Goal: Task Accomplishment & Management: Manage account settings

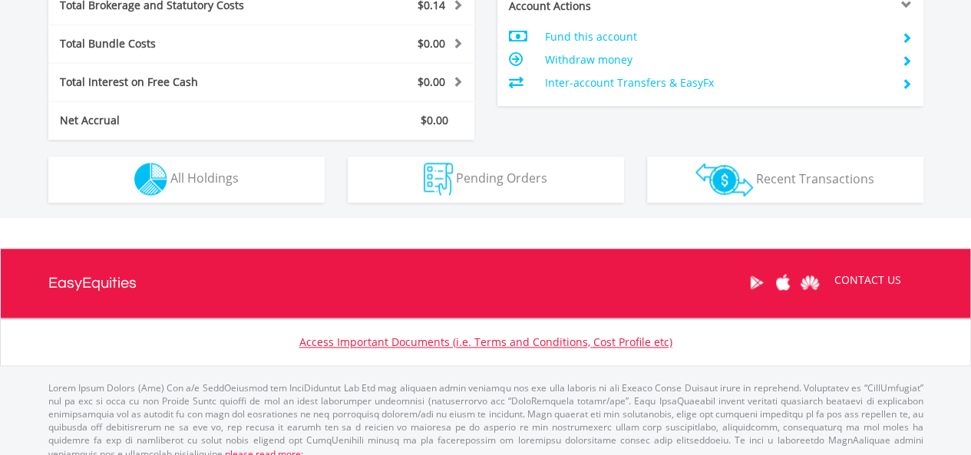
scroll to position [841, 0]
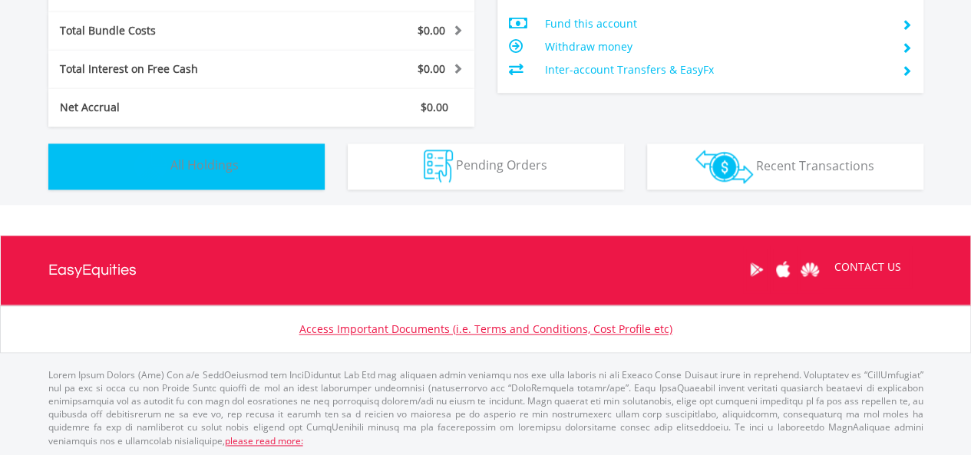
click at [285, 176] on button "Holdings All Holdings" at bounding box center [186, 166] width 276 height 46
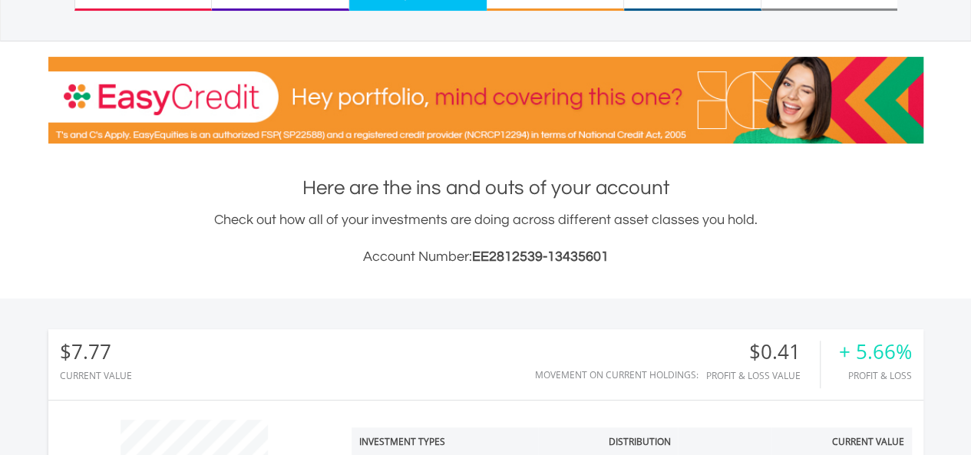
scroll to position [77, 0]
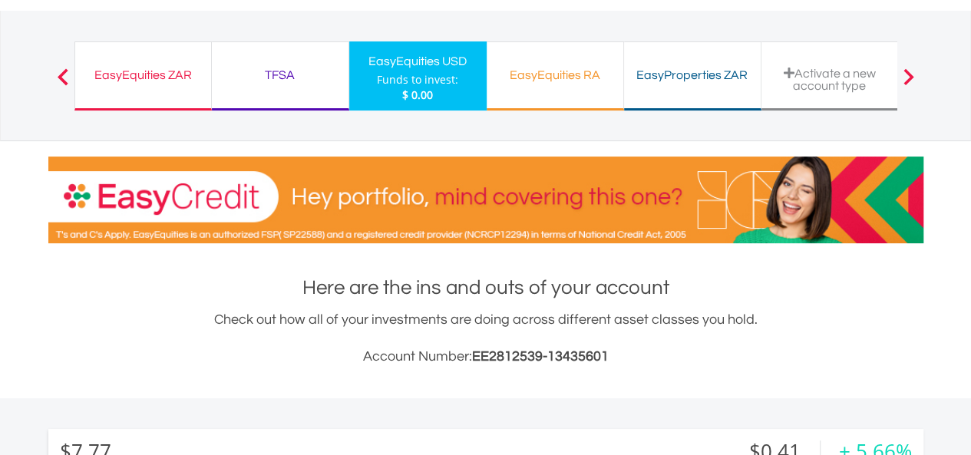
click at [182, 56] on div "EasyEquities ZAR Funds to invest: $ 0.00" at bounding box center [142, 75] width 137 height 69
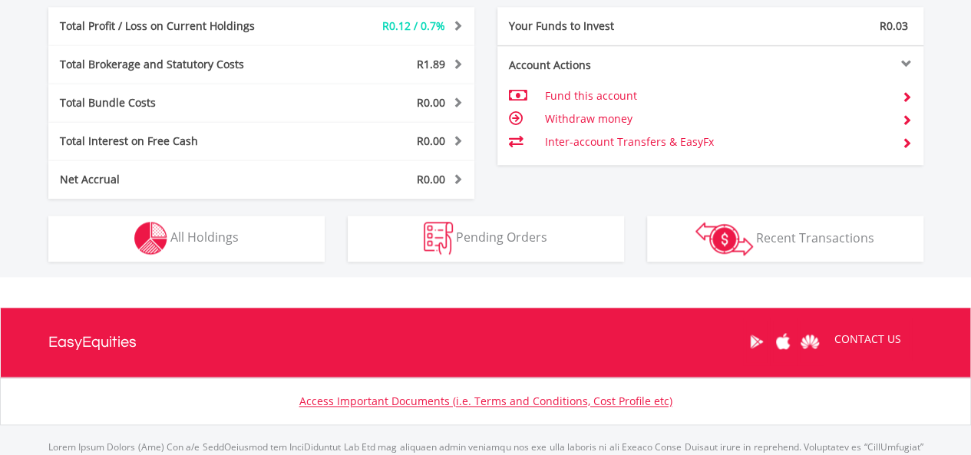
scroll to position [785, 0]
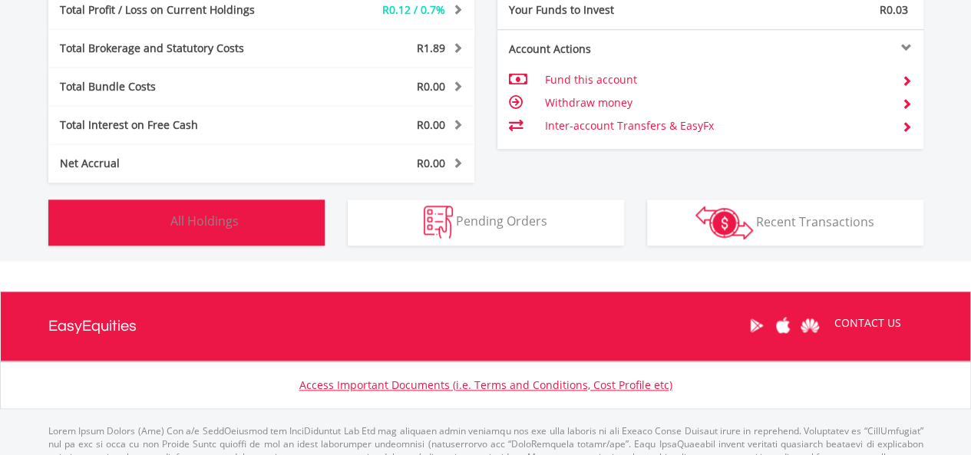
click at [255, 231] on button "Holdings All Holdings" at bounding box center [186, 222] width 276 height 46
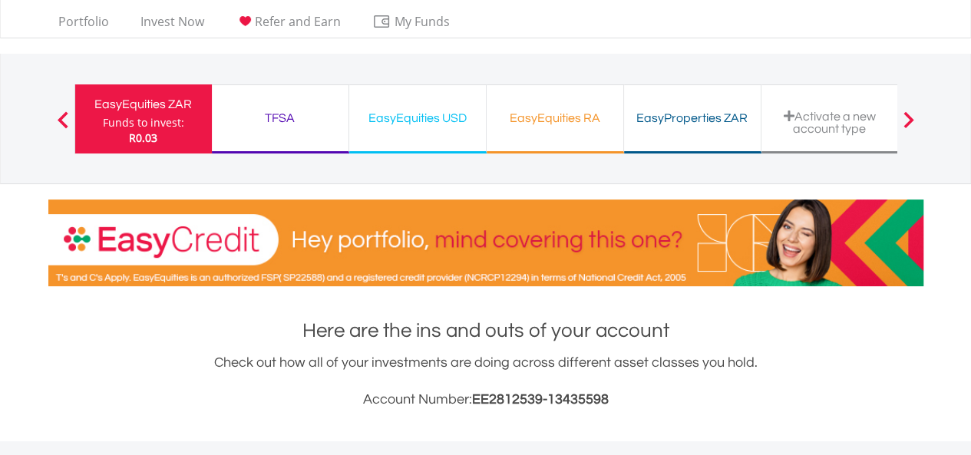
scroll to position [0, 0]
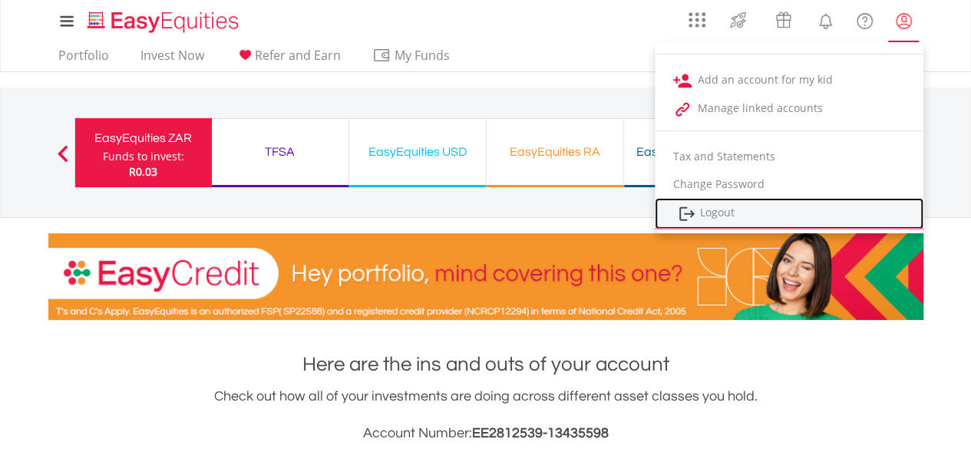
click at [778, 214] on link "Logout" at bounding box center [788, 213] width 269 height 31
